Goal: Download file/media

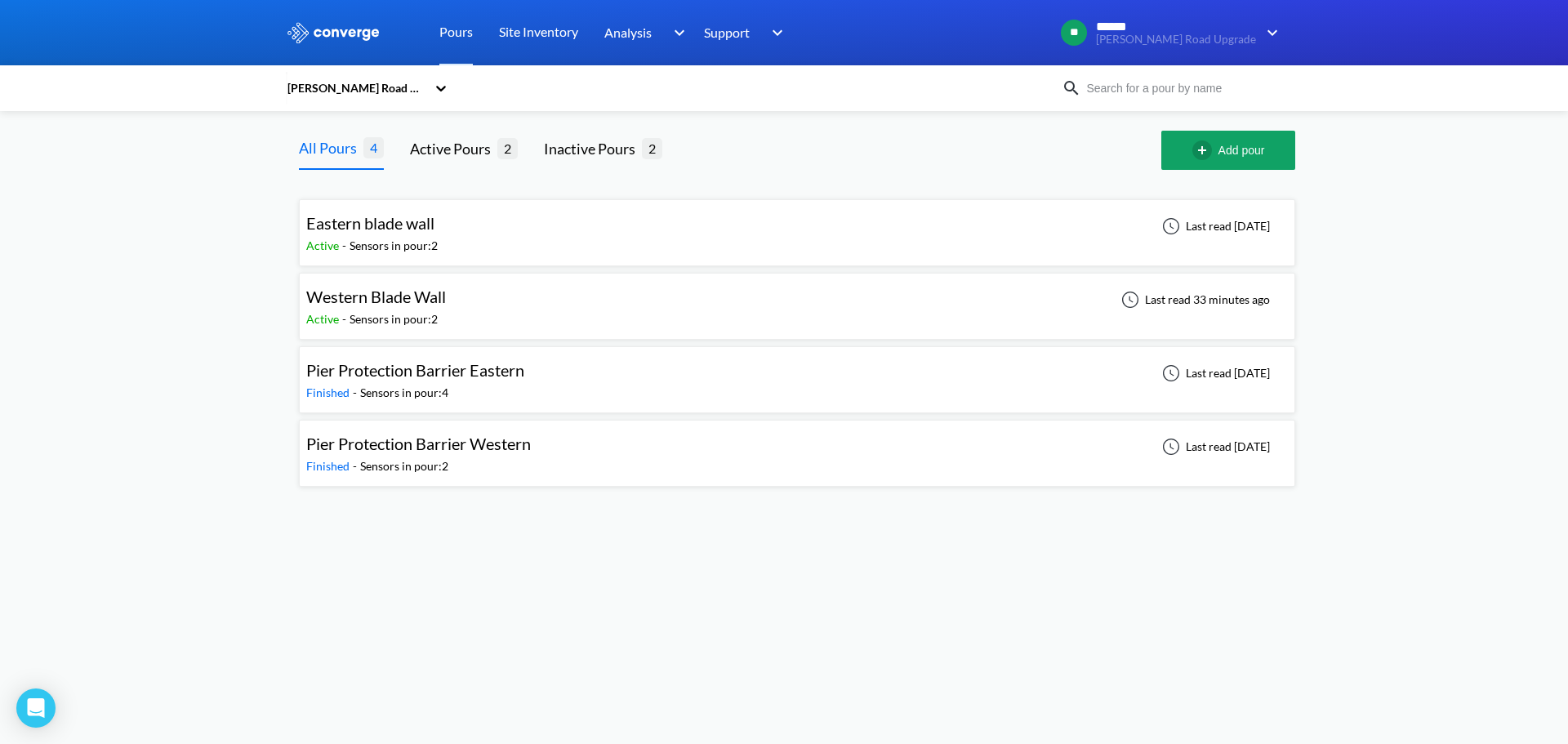
click at [621, 296] on div "Western Blade Wall Active - Sensors in pour: 2 Last read 33 minutes ago" at bounding box center [796, 307] width 982 height 52
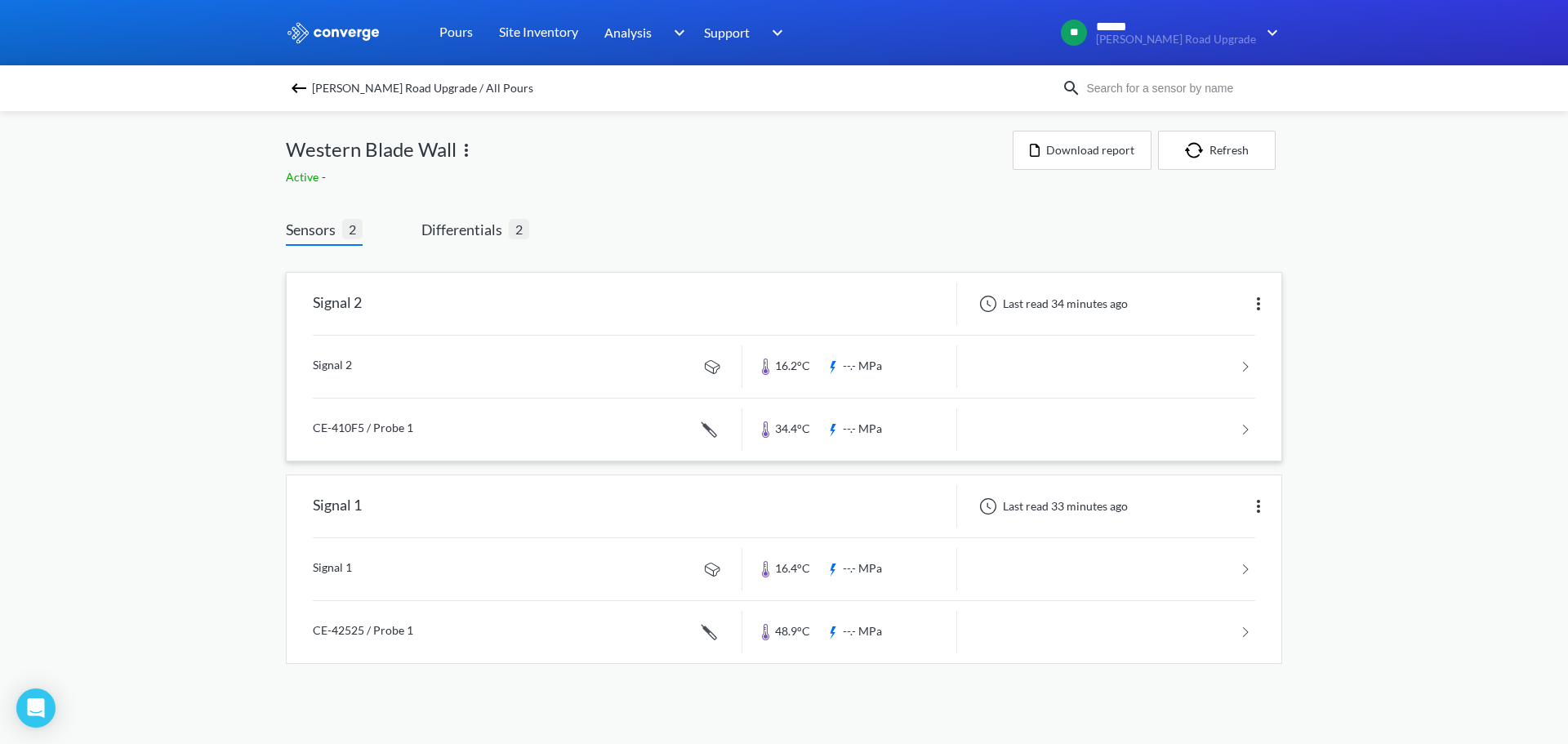
click at [1262, 305] on img at bounding box center [1259, 304] width 20 height 20
click at [1406, 338] on div "MENU [PERSON_NAME] Road Upgrade Pours Site Inventory Analysis BIM Support Onlin…" at bounding box center [784, 349] width 1568 height 697
click at [1133, 436] on link at bounding box center [783, 430] width 942 height 62
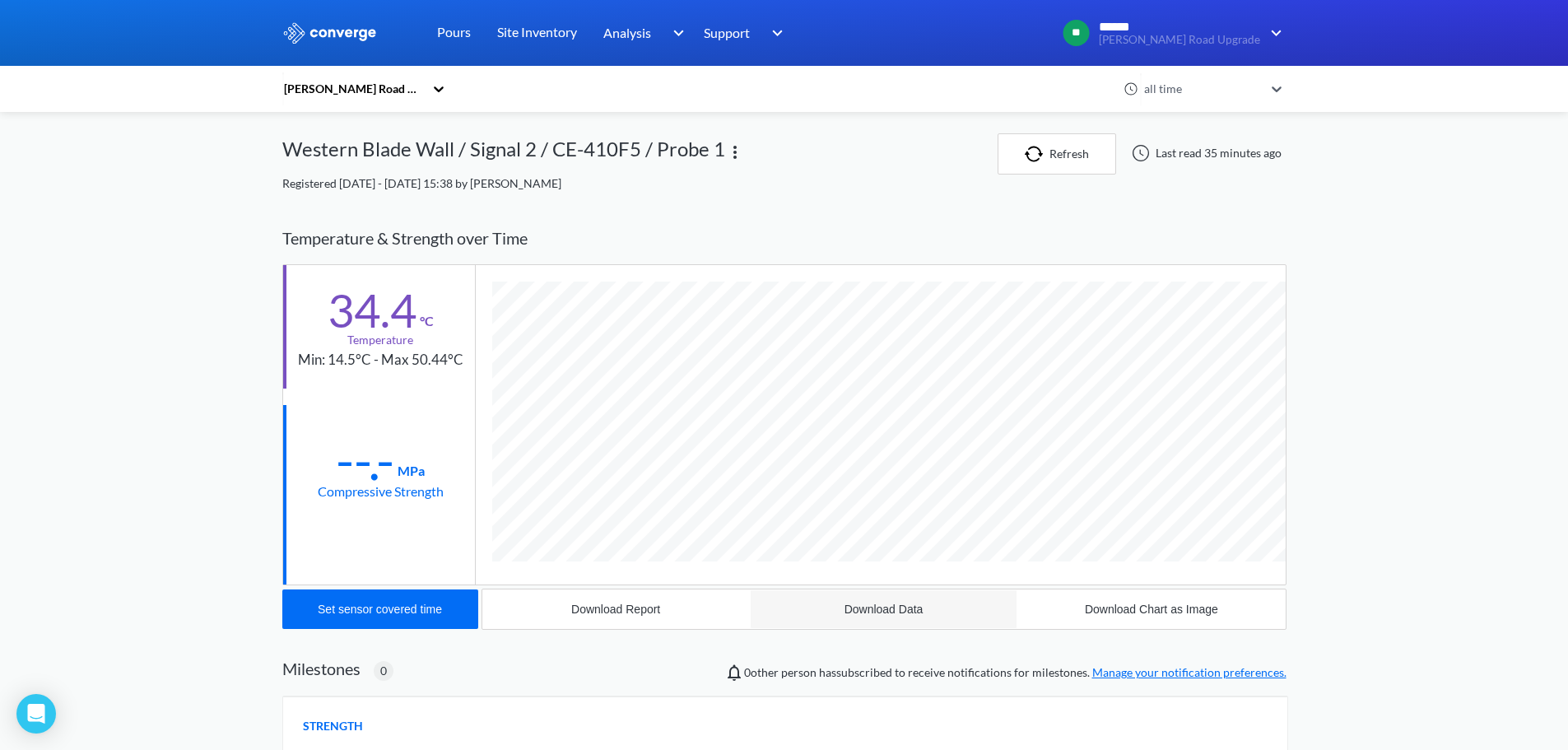
click at [816, 616] on button "Download Data" at bounding box center [884, 609] width 268 height 40
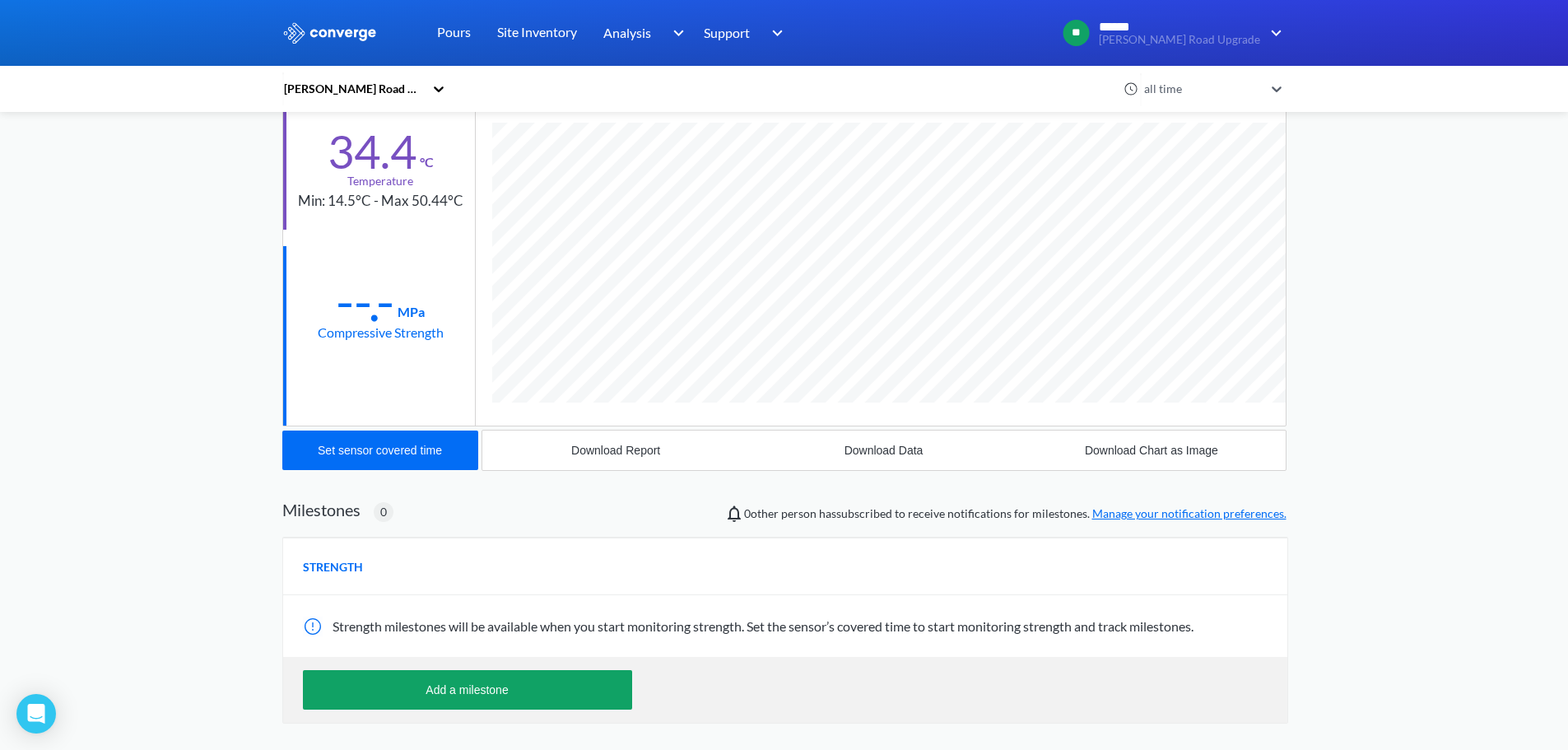
scroll to position [165, 0]
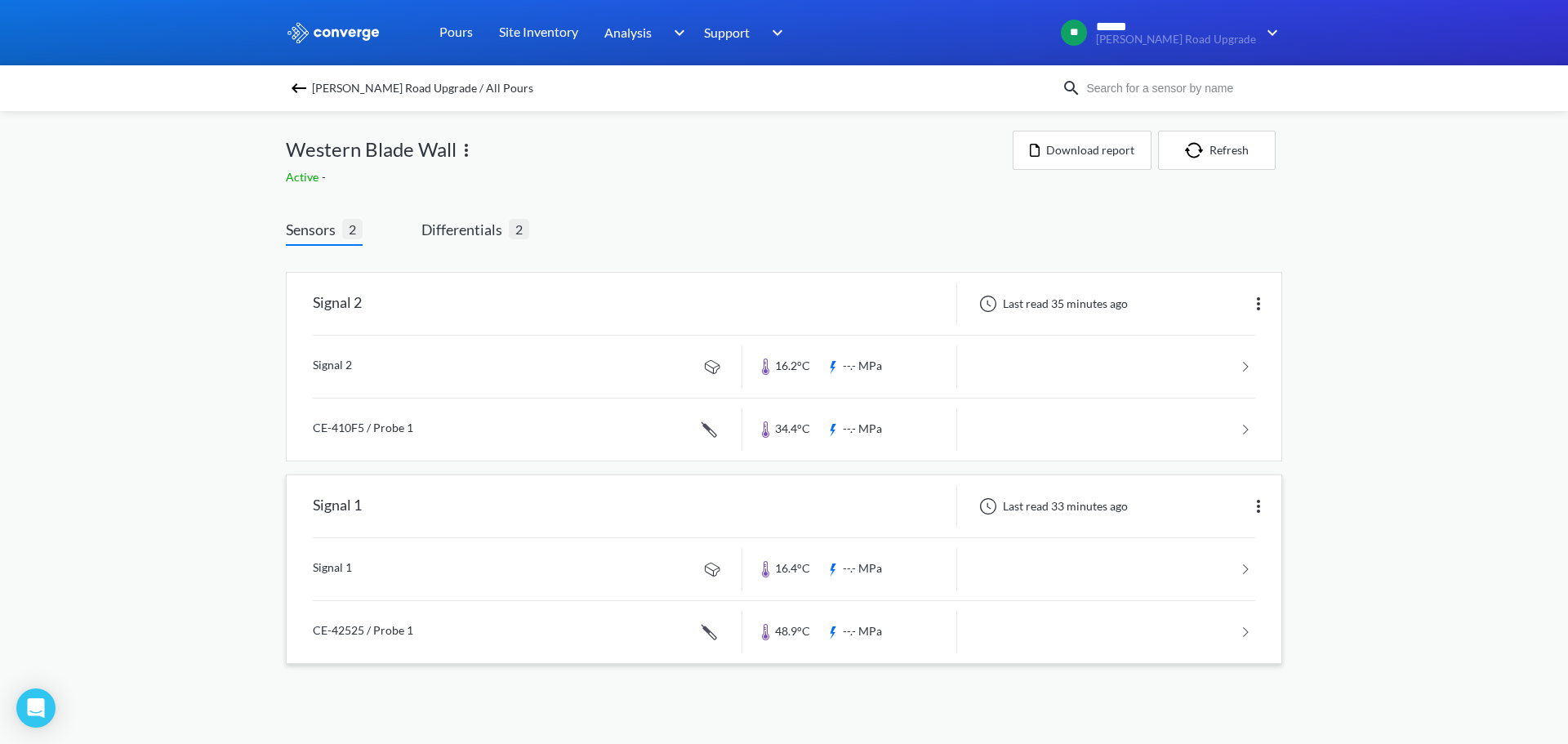
click at [1037, 637] on link at bounding box center [783, 632] width 942 height 62
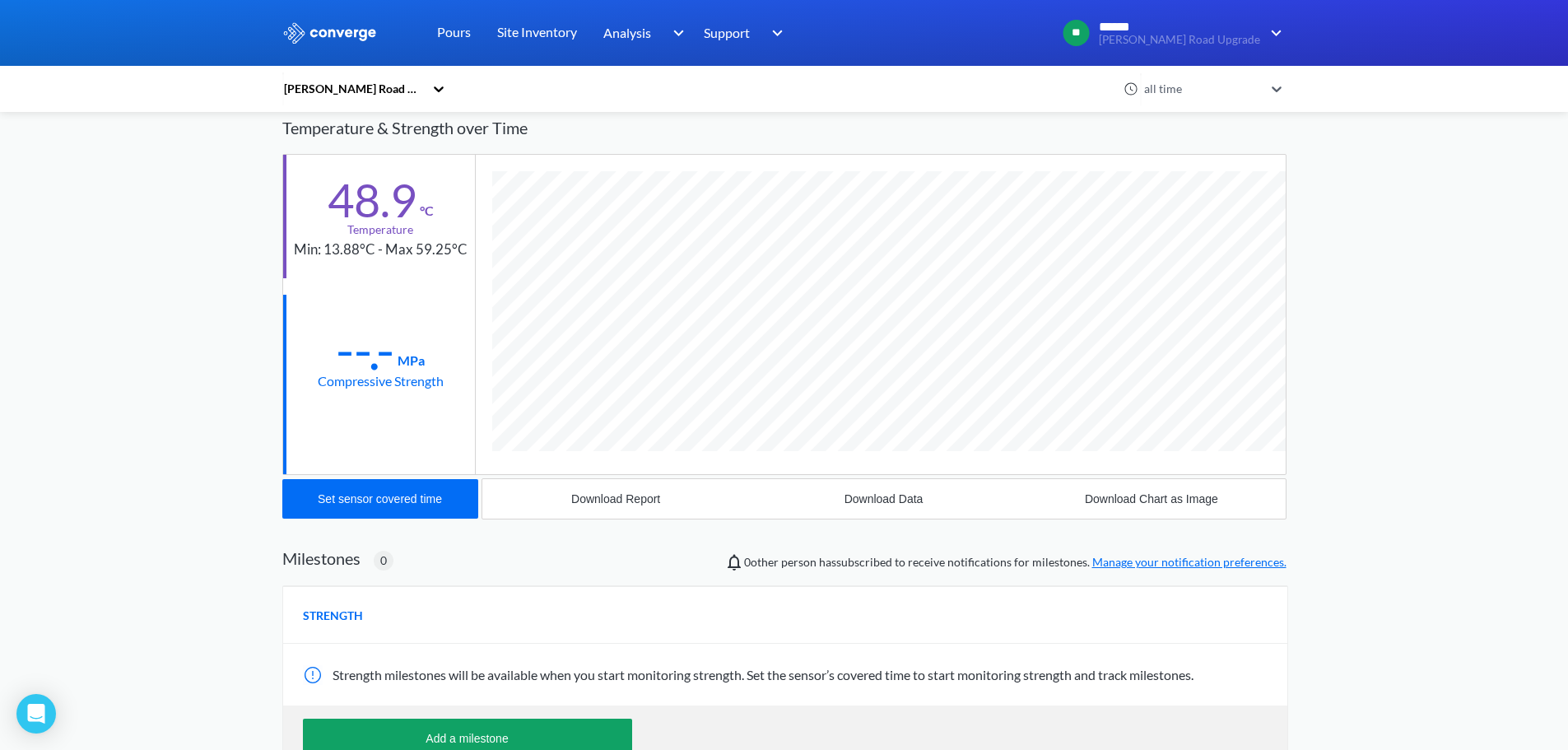
scroll to position [296, 0]
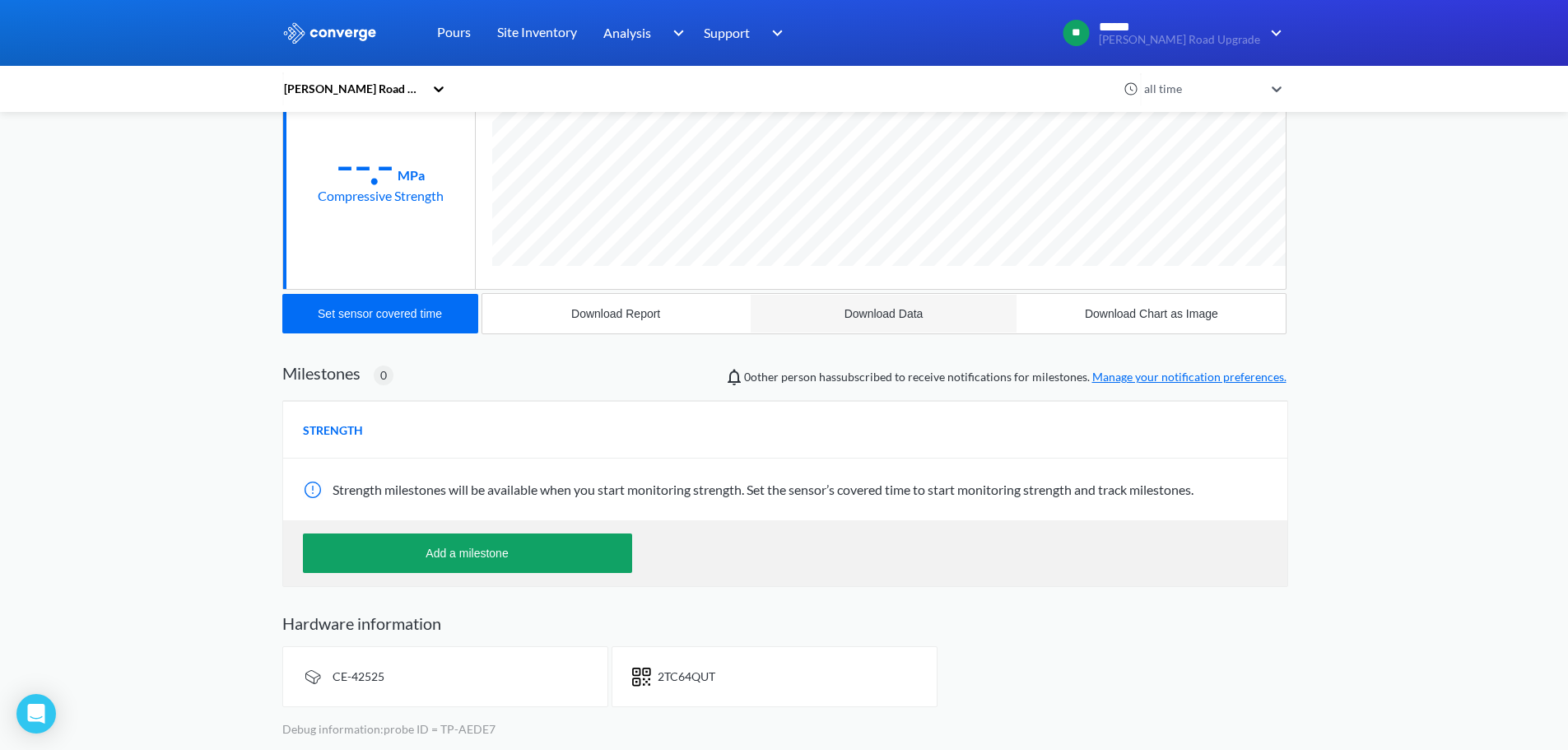
click at [890, 319] on div "Download Data" at bounding box center [884, 313] width 79 height 13
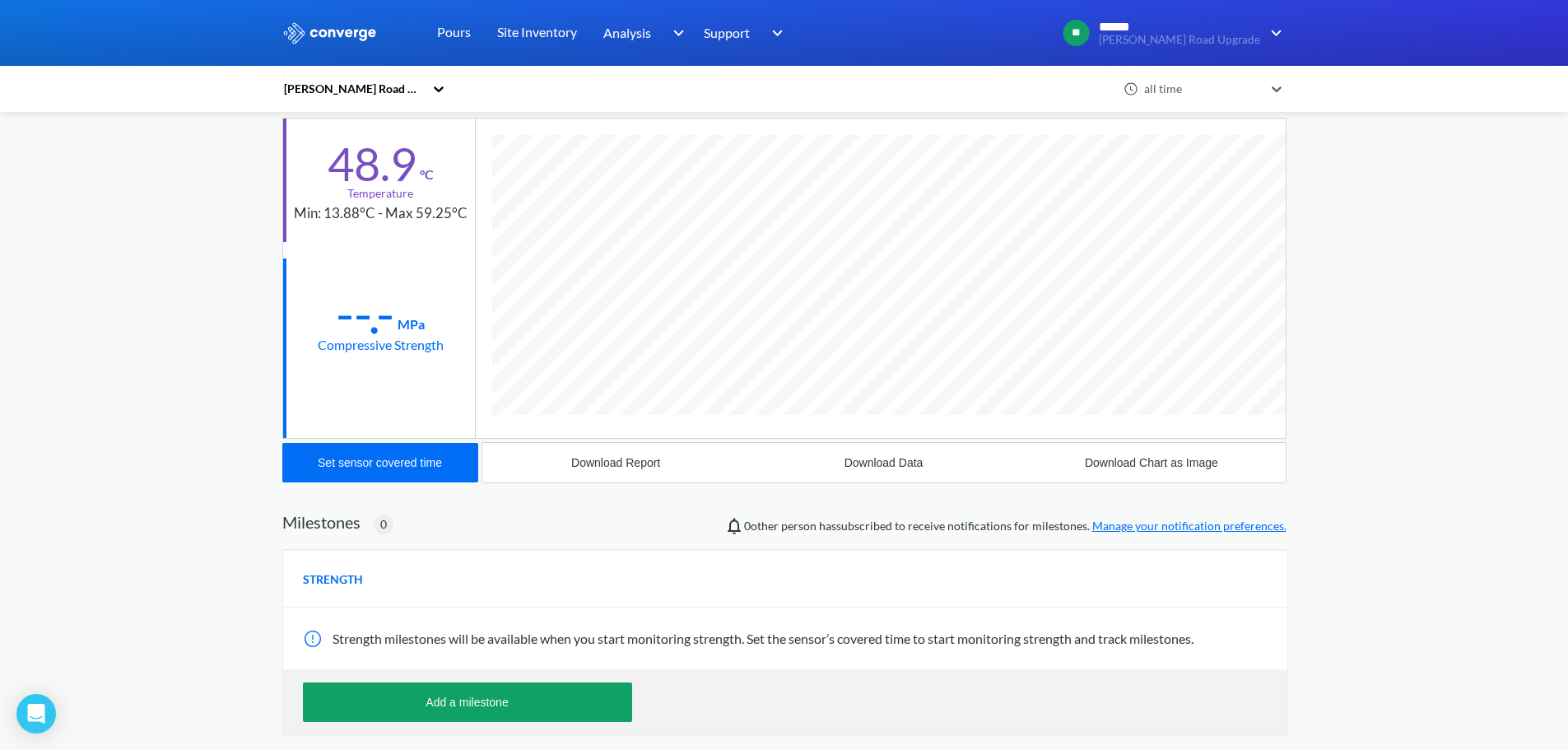
scroll to position [0, 0]
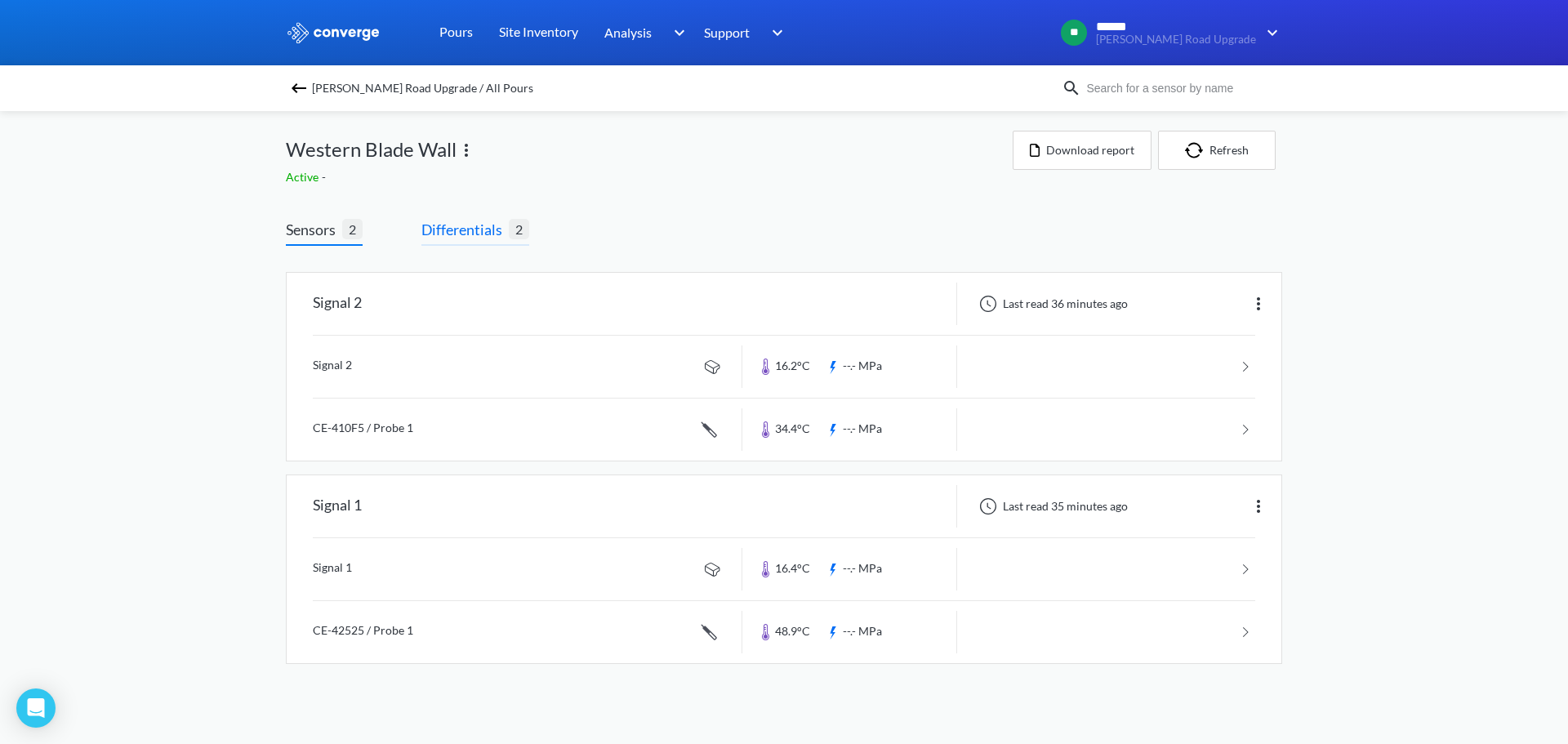
click at [484, 229] on span "Differentials" at bounding box center [465, 230] width 88 height 23
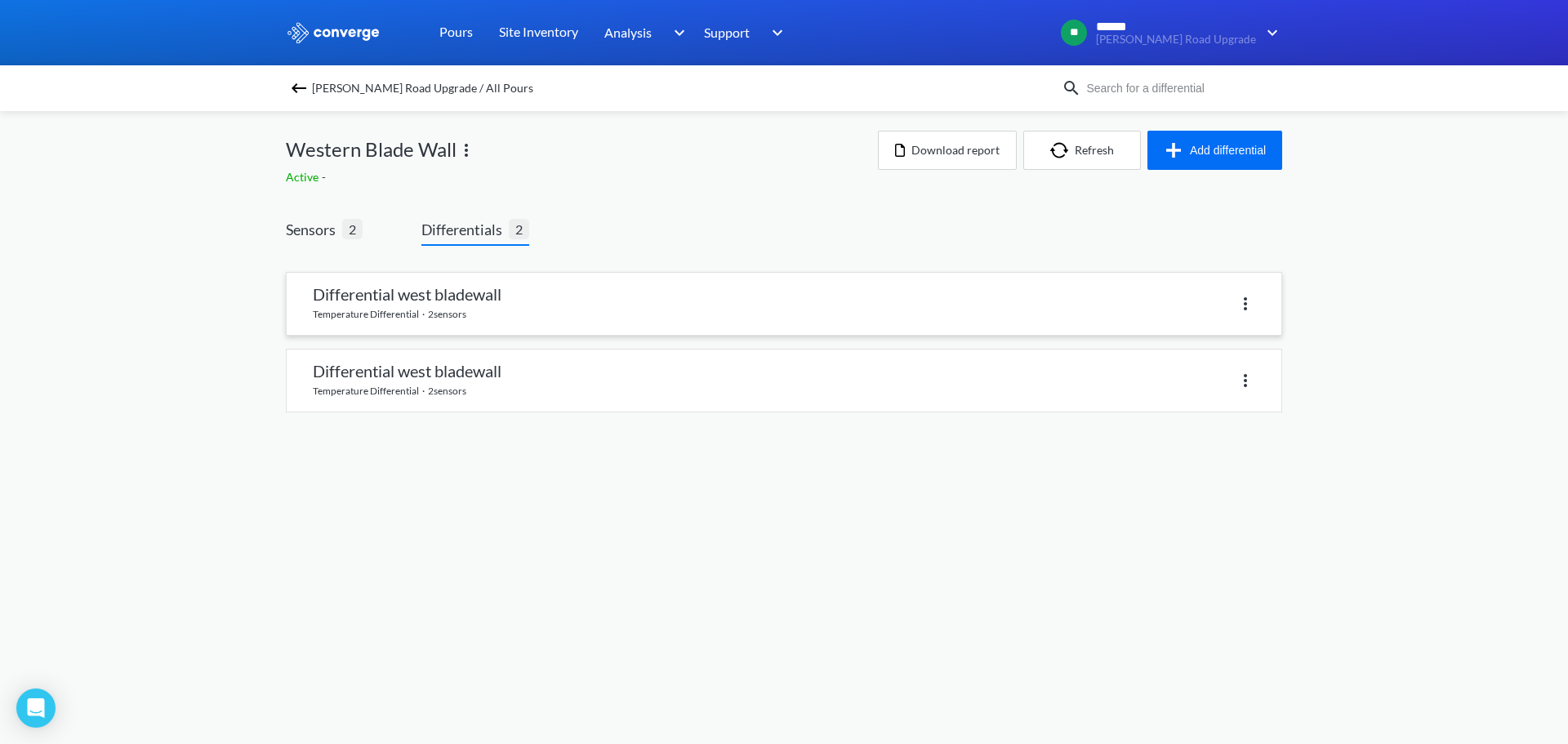
click at [1139, 303] on div at bounding box center [1019, 304] width 472 height 24
click at [705, 315] on link at bounding box center [784, 304] width 995 height 62
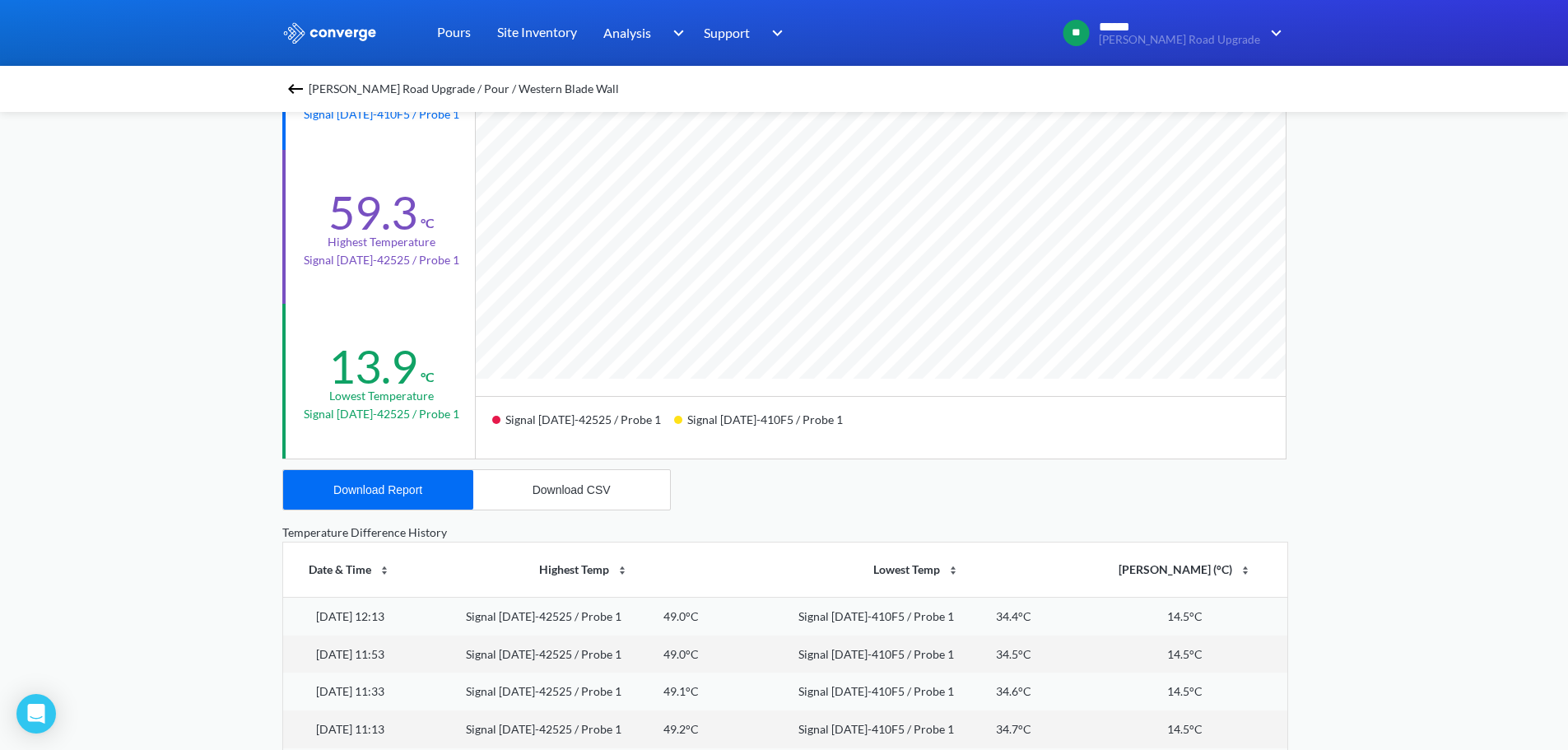
scroll to position [412, 0]
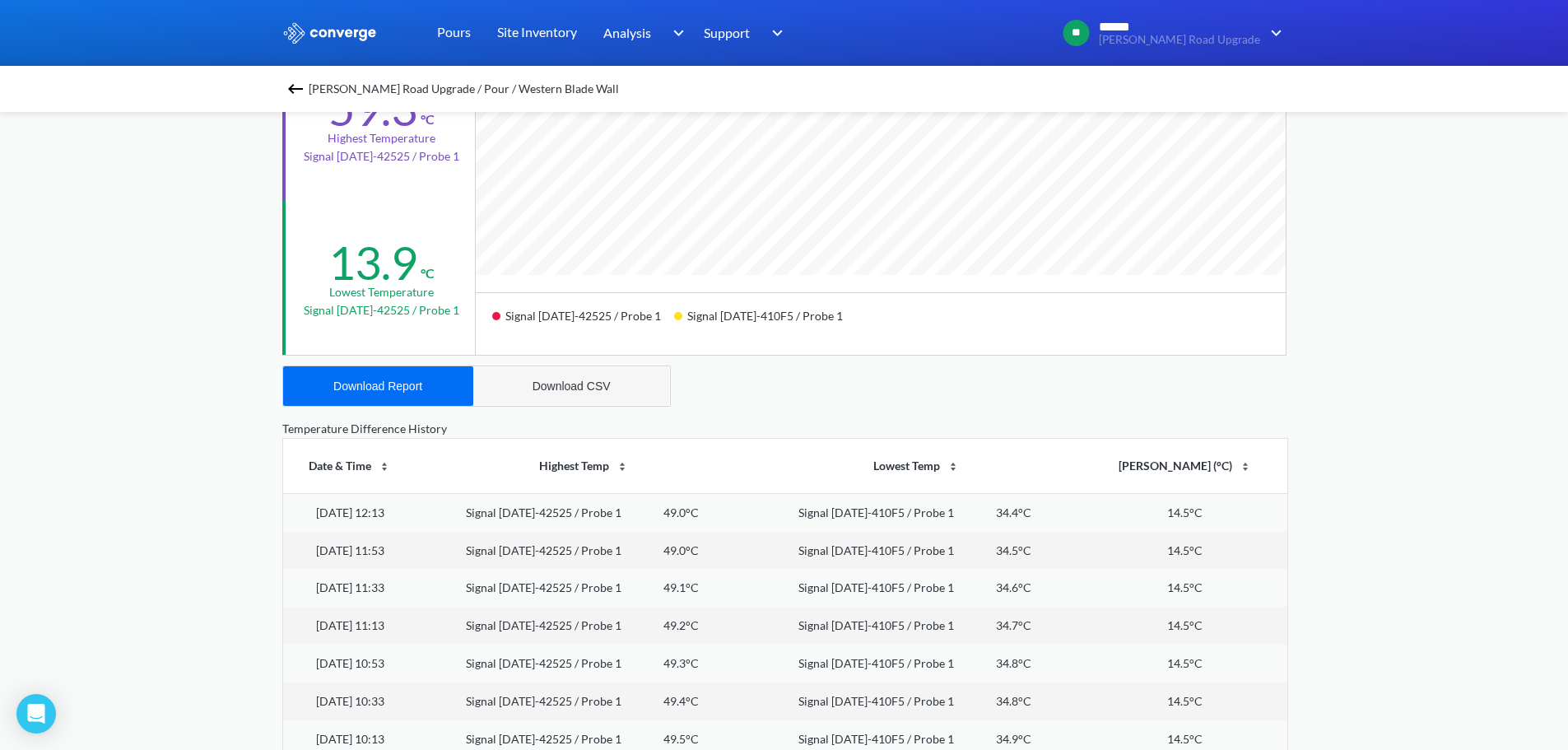
click at [590, 392] on div "Download CSV" at bounding box center [571, 386] width 79 height 13
